Goal: Transaction & Acquisition: Purchase product/service

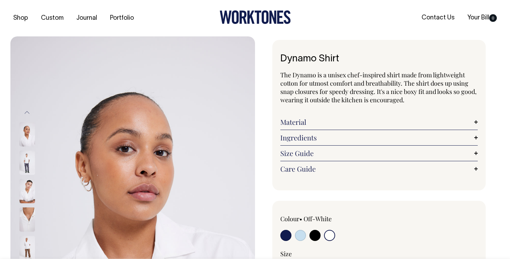
select select "Off-White"
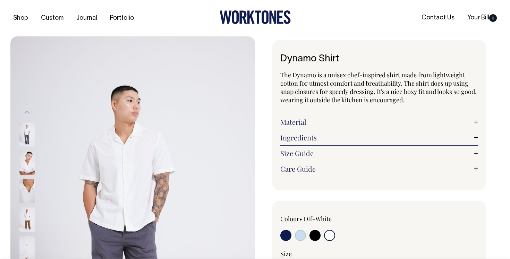
click at [316, 236] on input "radio" at bounding box center [314, 235] width 11 height 11
radio input "true"
select select "Black"
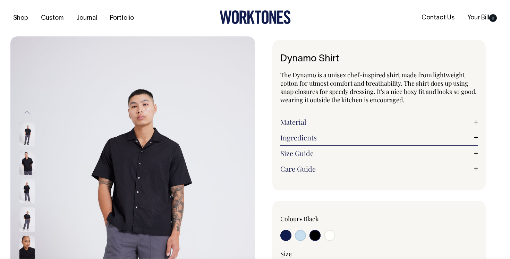
click at [138, 193] on img at bounding box center [132, 219] width 245 height 367
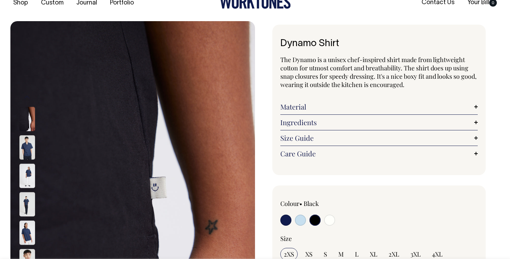
scroll to position [16, 0]
click at [314, 123] on link "Ingredients" at bounding box center [378, 122] width 197 height 8
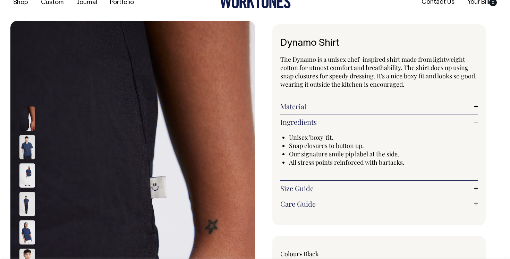
click at [313, 113] on div "Material The off-white is made from 100% cotton custom weave. The Black and Tru…" at bounding box center [378, 107] width 197 height 16
click at [313, 107] on link "Material" at bounding box center [378, 106] width 197 height 8
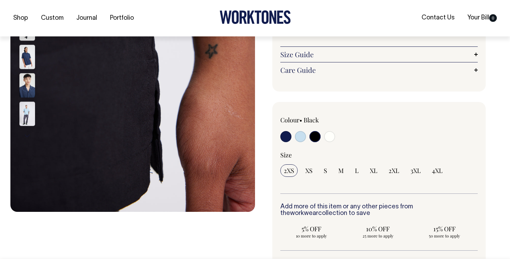
scroll to position [192, 0]
click at [355, 169] on span "L" at bounding box center [357, 170] width 4 height 8
click at [355, 169] on input "L" at bounding box center [356, 170] width 11 height 12
radio input "true"
select select "L"
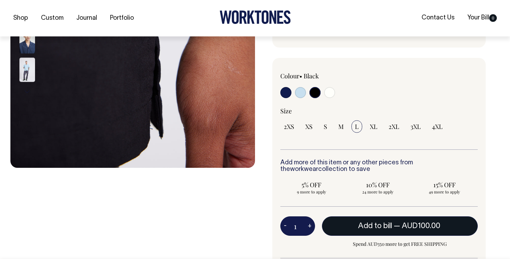
scroll to position [236, 0]
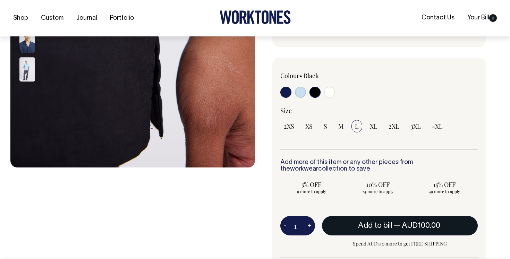
click at [375, 224] on span "Add to bill" at bounding box center [375, 225] width 34 height 7
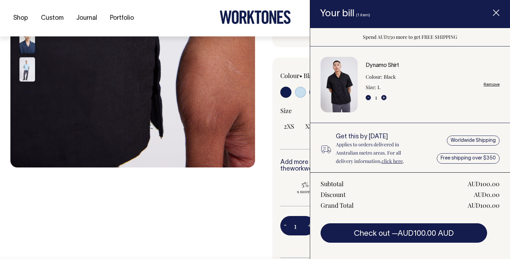
click at [290, 100] on div "Colour • Black 2XS XS S M L XL" at bounding box center [378, 110] width 197 height 78
click at [283, 107] on div "Size" at bounding box center [378, 111] width 197 height 8
click at [495, 9] on span "Item added to your cart" at bounding box center [496, 13] width 28 height 29
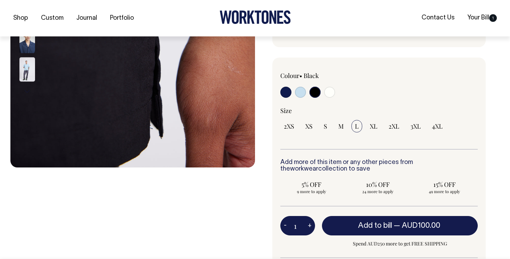
click at [329, 91] on input "radio" at bounding box center [329, 92] width 11 height 11
radio input "true"
select select "Off-White"
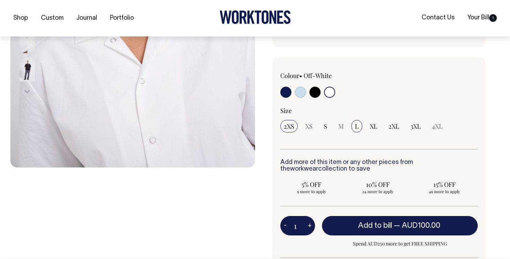
click at [355, 127] on span "L" at bounding box center [357, 126] width 4 height 8
click at [355, 127] on input "L" at bounding box center [356, 126] width 11 height 12
radio input "true"
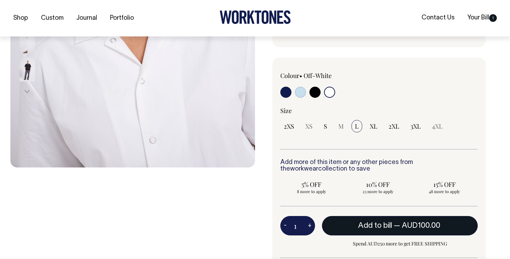
click at [376, 222] on span "Add to bill" at bounding box center [375, 225] width 34 height 7
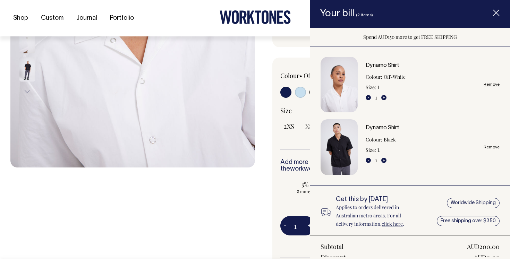
click at [226, 171] on div "Previous Next" at bounding box center [132, 85] width 245 height 569
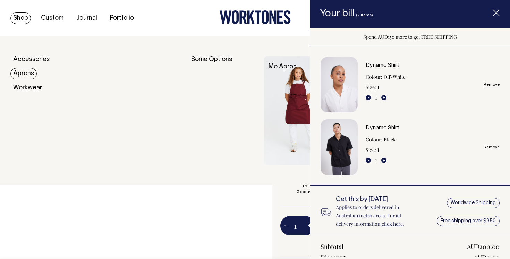
click at [25, 74] on link "Aprons" at bounding box center [23, 73] width 26 height 11
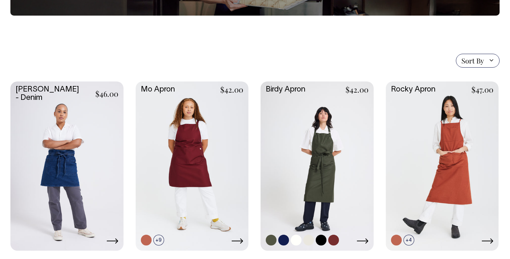
scroll to position [132, 0]
click at [320, 146] on link at bounding box center [317, 165] width 113 height 168
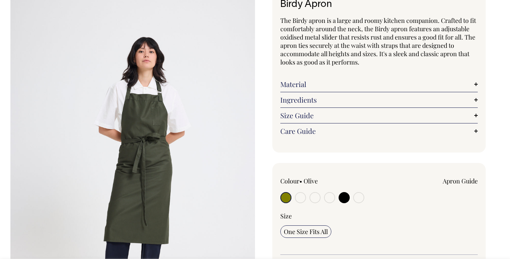
scroll to position [55, 0]
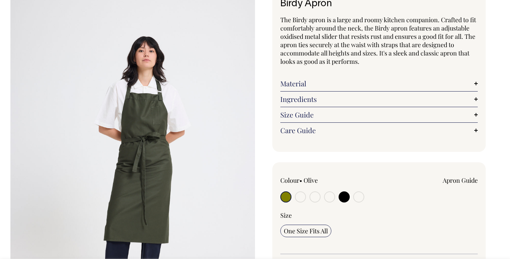
click at [299, 196] on input "radio" at bounding box center [300, 197] width 11 height 11
radio input "true"
click at [309, 198] on div at bounding box center [319, 198] width 79 height 13
click at [323, 84] on link "Material" at bounding box center [378, 83] width 197 height 8
click at [320, 83] on link "Material" at bounding box center [378, 83] width 197 height 8
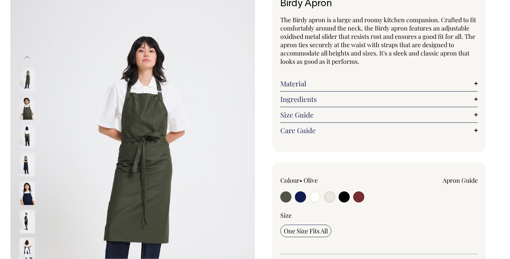
click at [344, 197] on input "radio" at bounding box center [344, 197] width 11 height 11
radio input "true"
select select "Black"
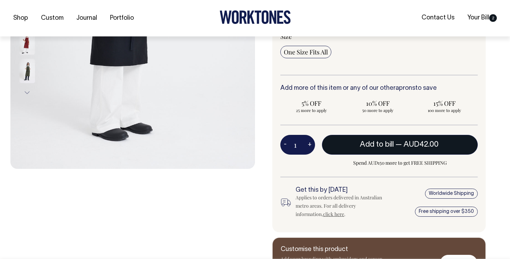
scroll to position [235, 0]
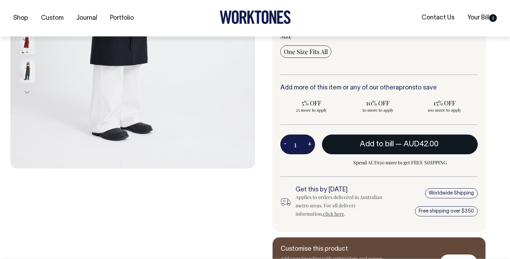
click at [396, 143] on span "— AUD42.00" at bounding box center [417, 144] width 45 height 7
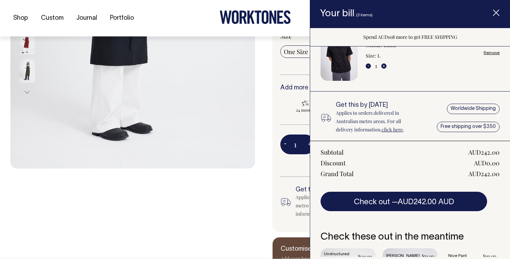
scroll to position [161, 0]
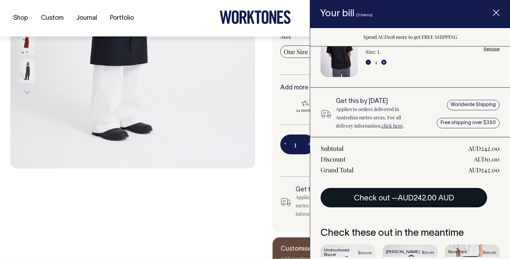
click at [419, 194] on button "Check out — AUD242.00 AUD" at bounding box center [404, 197] width 167 height 19
